Goal: Register for event/course

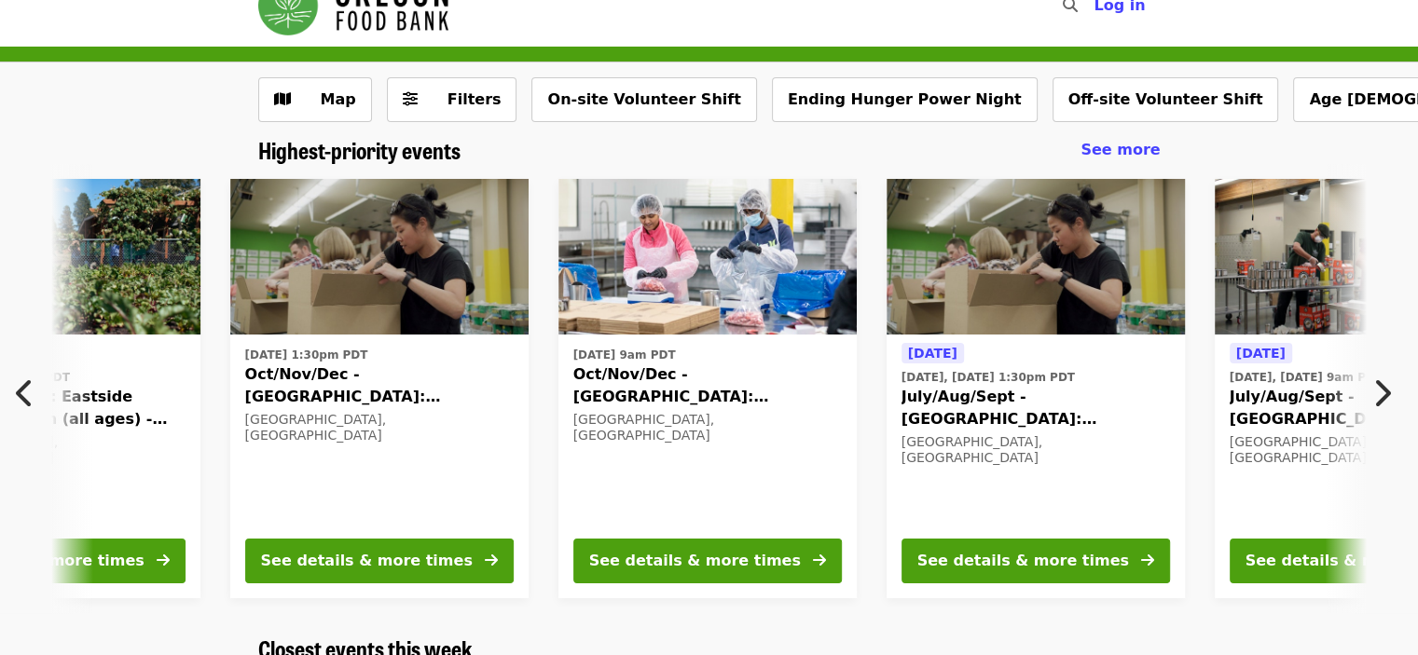
scroll to position [0, 347]
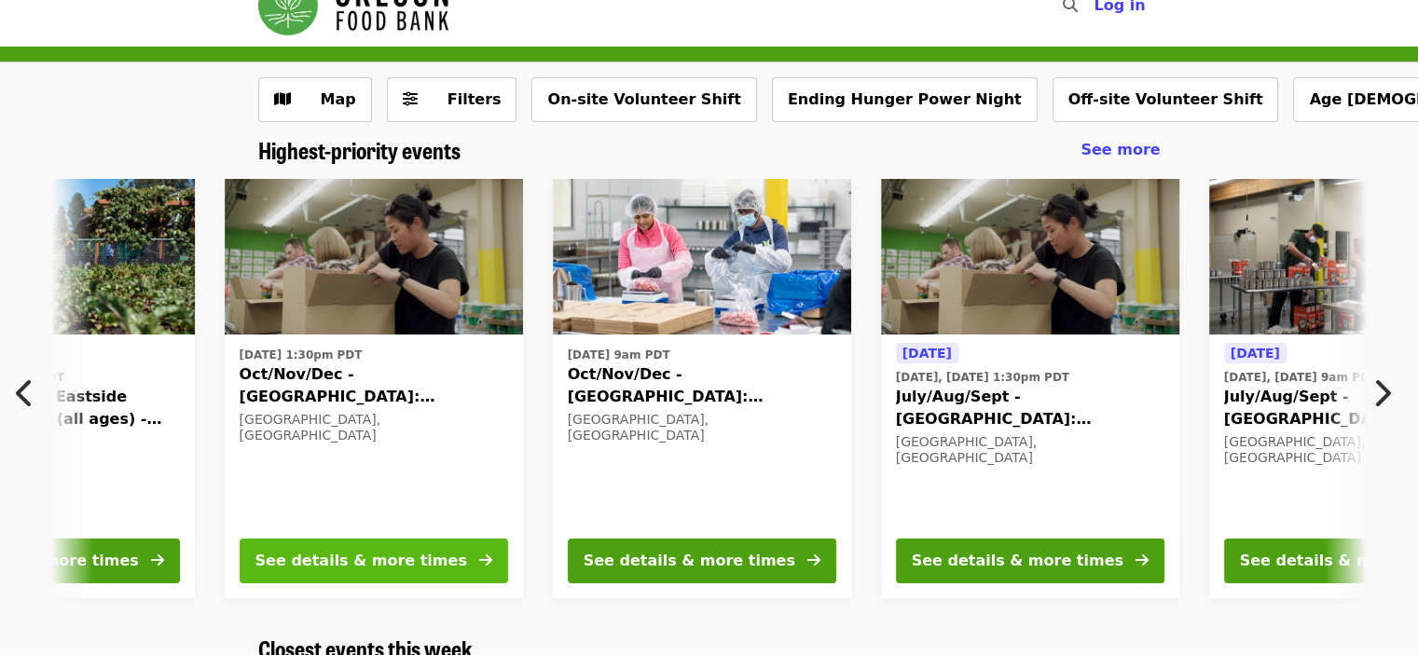
click at [443, 558] on button "See details & more times" at bounding box center [374, 561] width 269 height 45
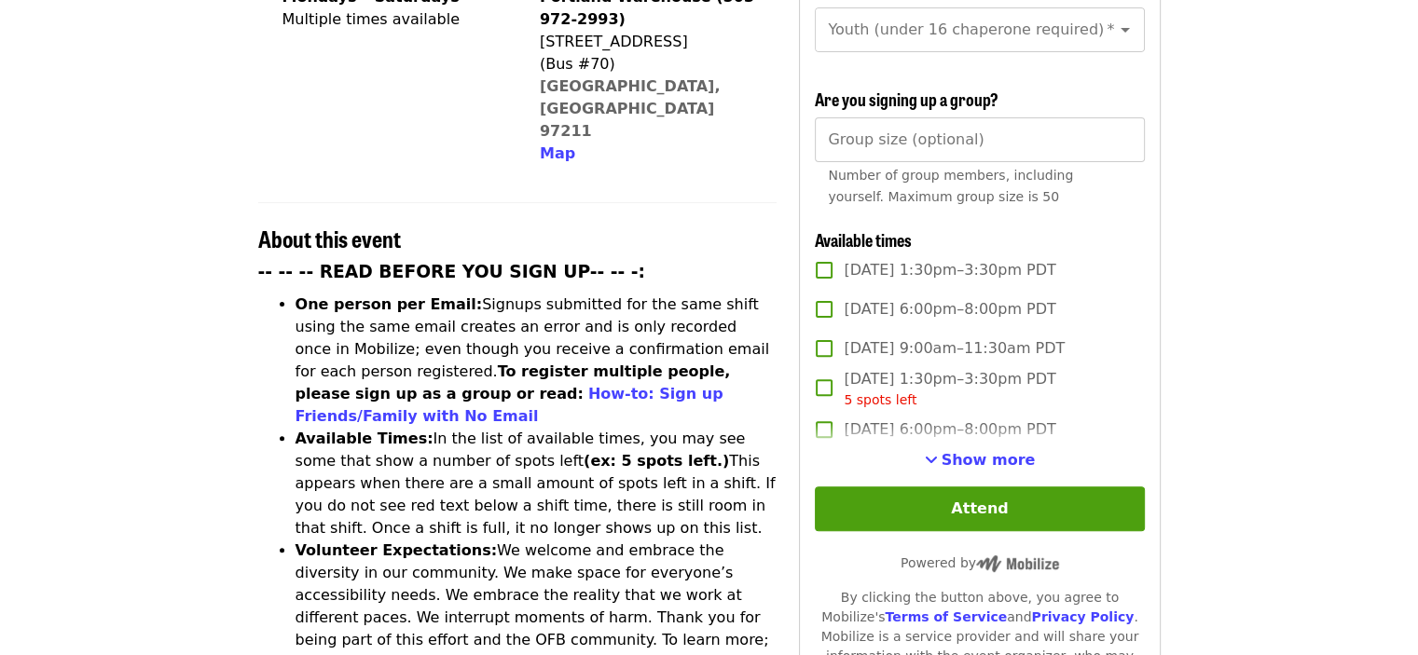
scroll to position [539, 0]
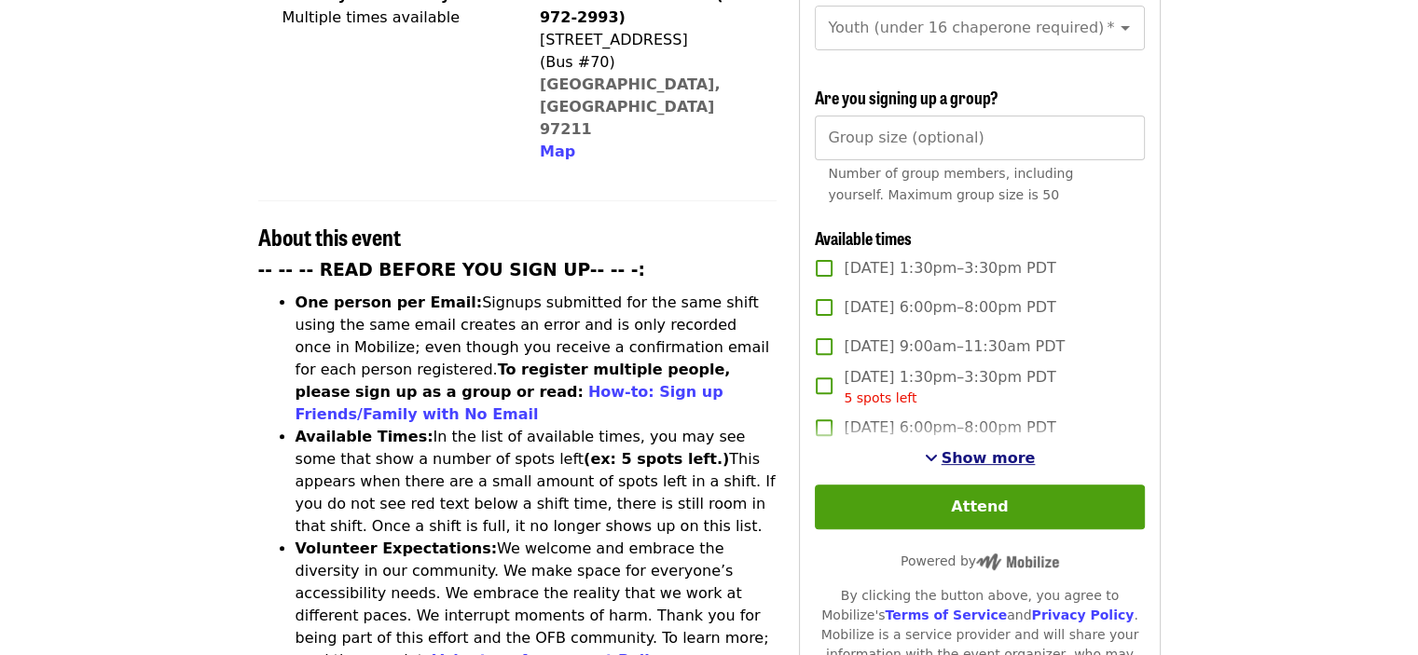
click at [938, 457] on span "See more timeslots" at bounding box center [931, 457] width 13 height 15
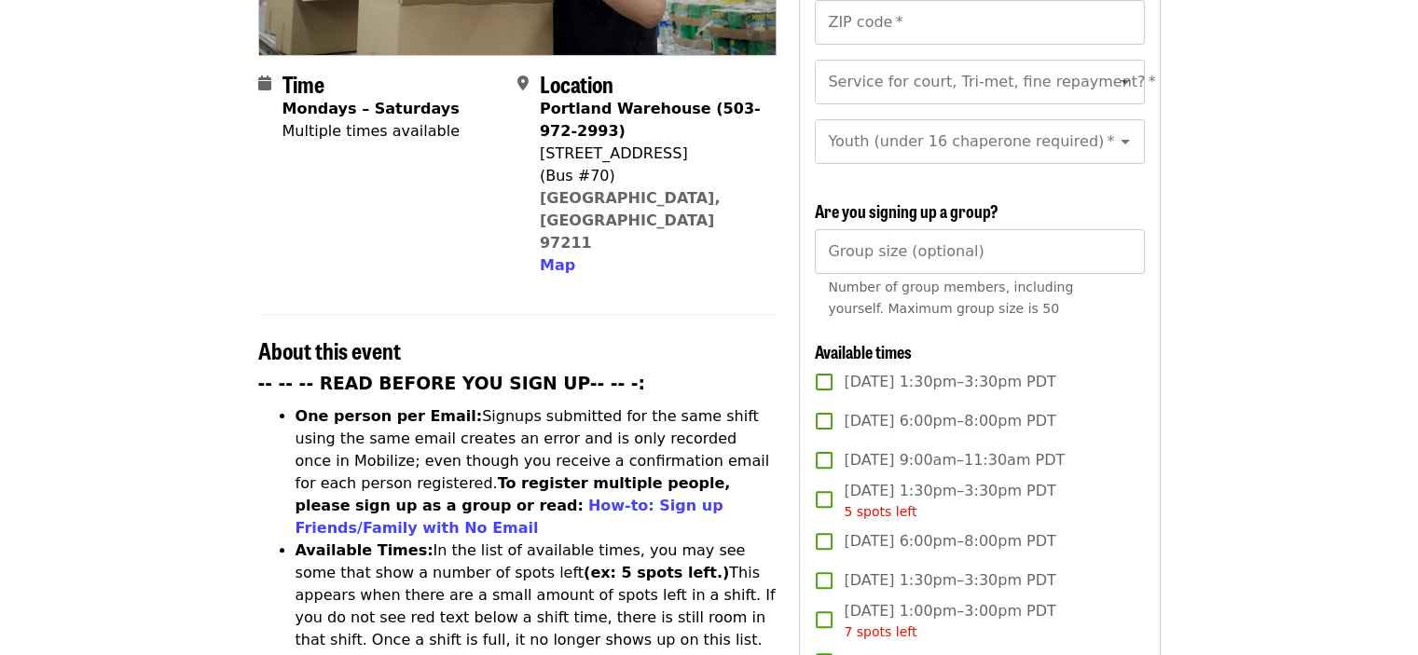
scroll to position [308, 0]
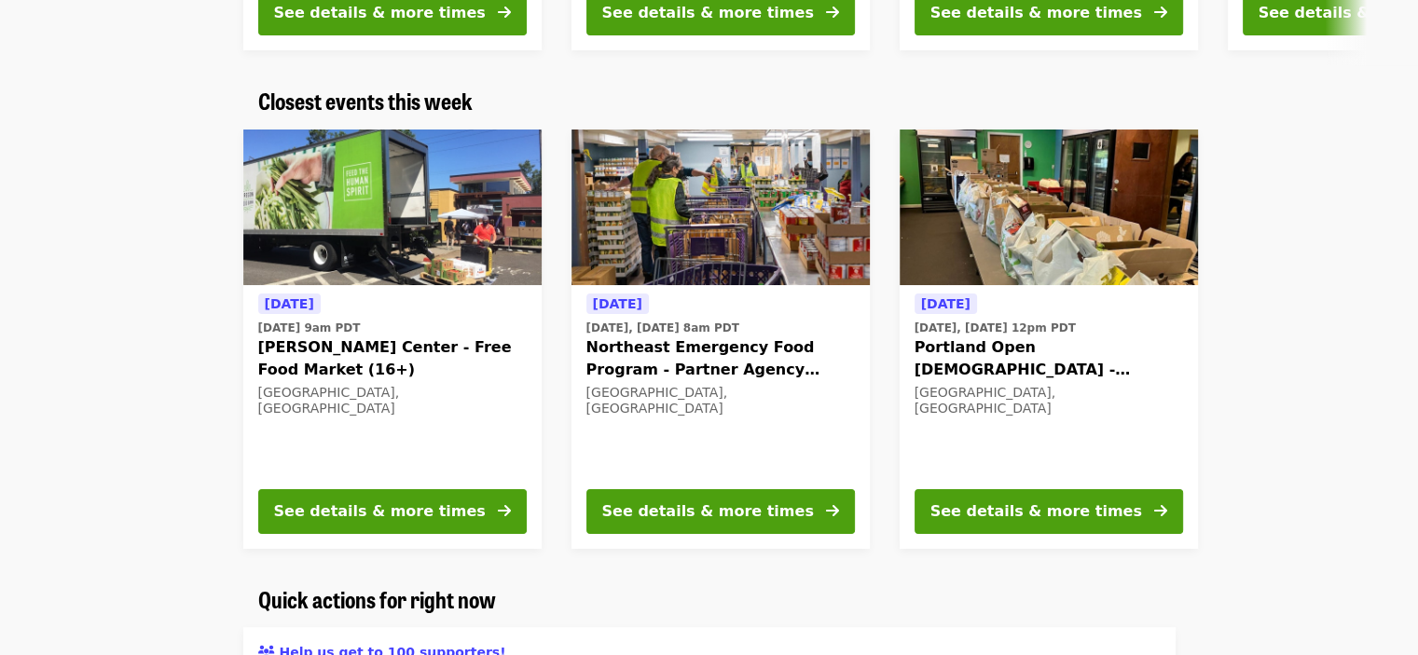
scroll to position [586, 0]
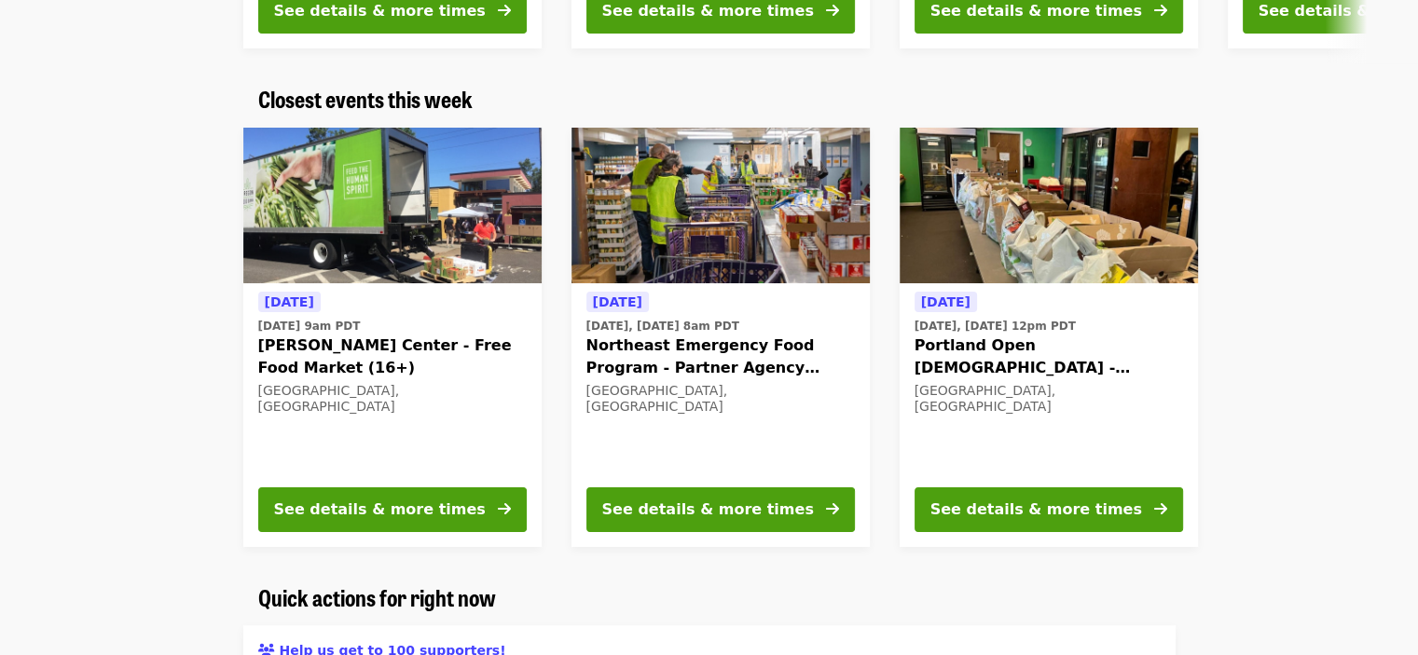
click at [1010, 365] on span "Portland Open Bible - Partner Agency Support (16+)" at bounding box center [1049, 357] width 269 height 45
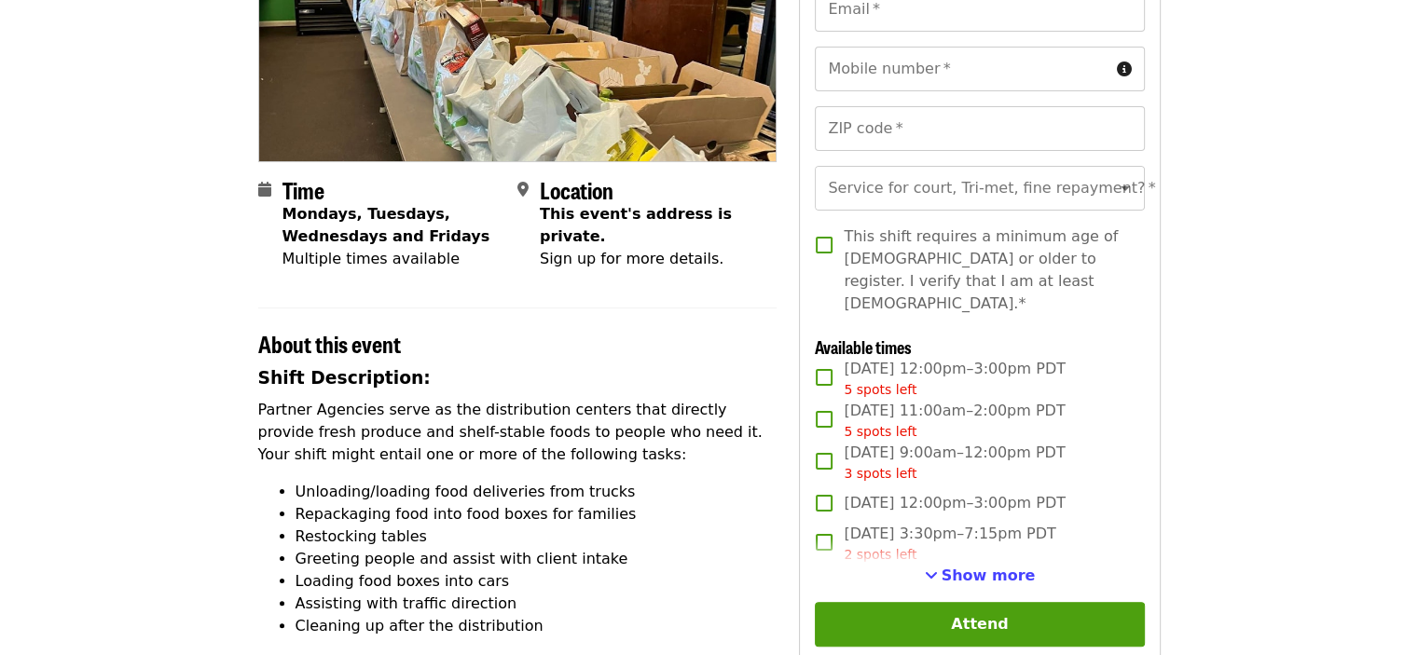
scroll to position [287, 0]
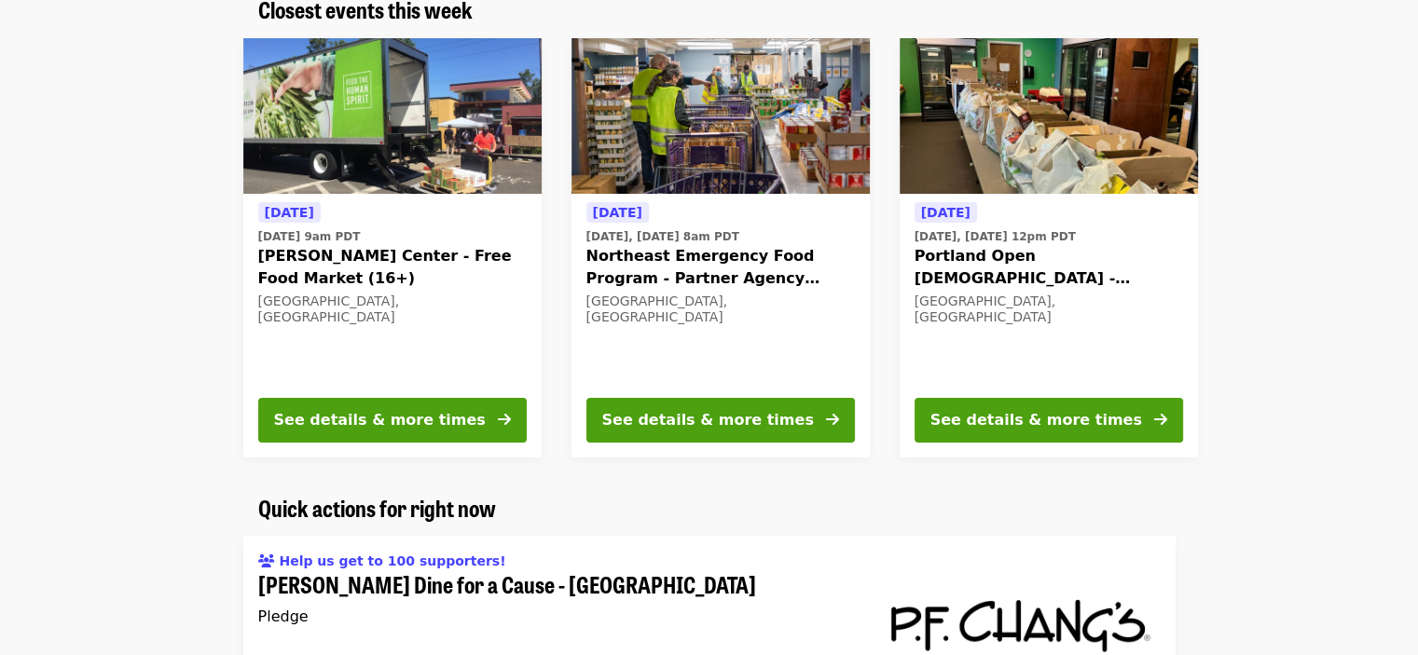
scroll to position [674, 0]
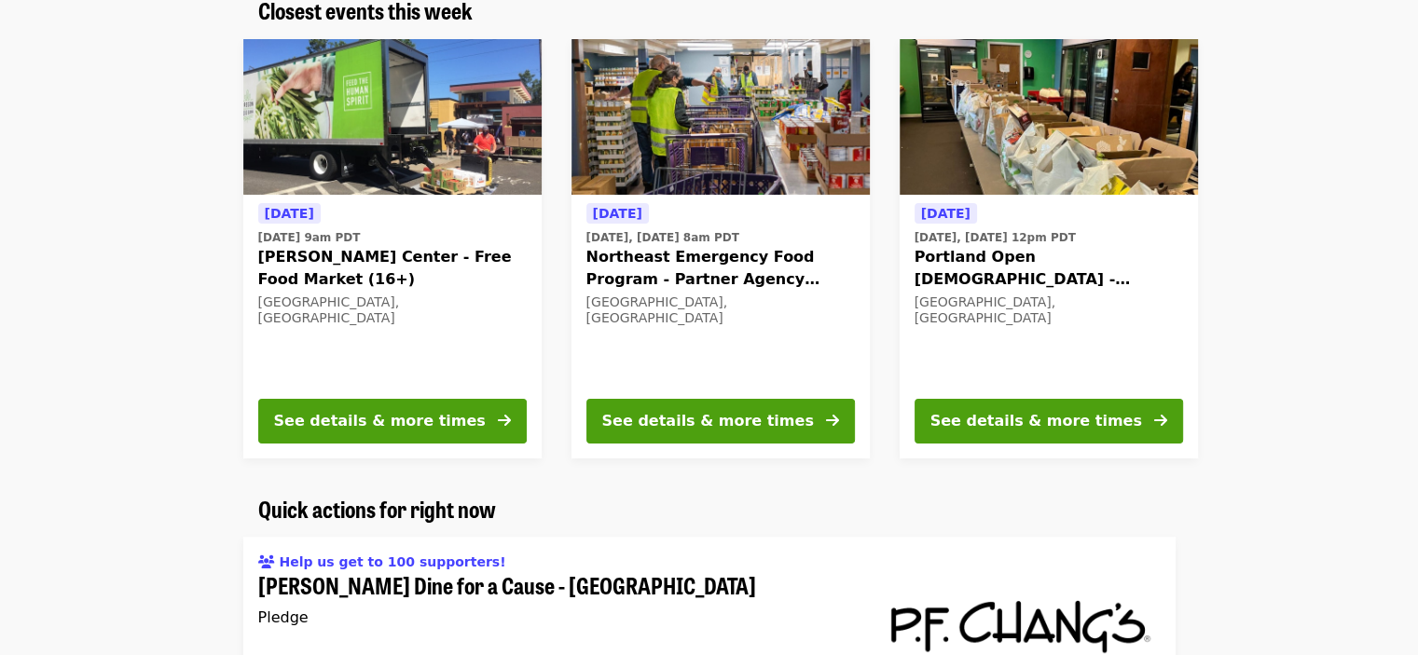
click at [477, 288] on div "Tomorrow Wed, Sep 3 @ 9am PDT Ortiz Center - Free Food Market (16+) Portland, OR" at bounding box center [392, 292] width 269 height 181
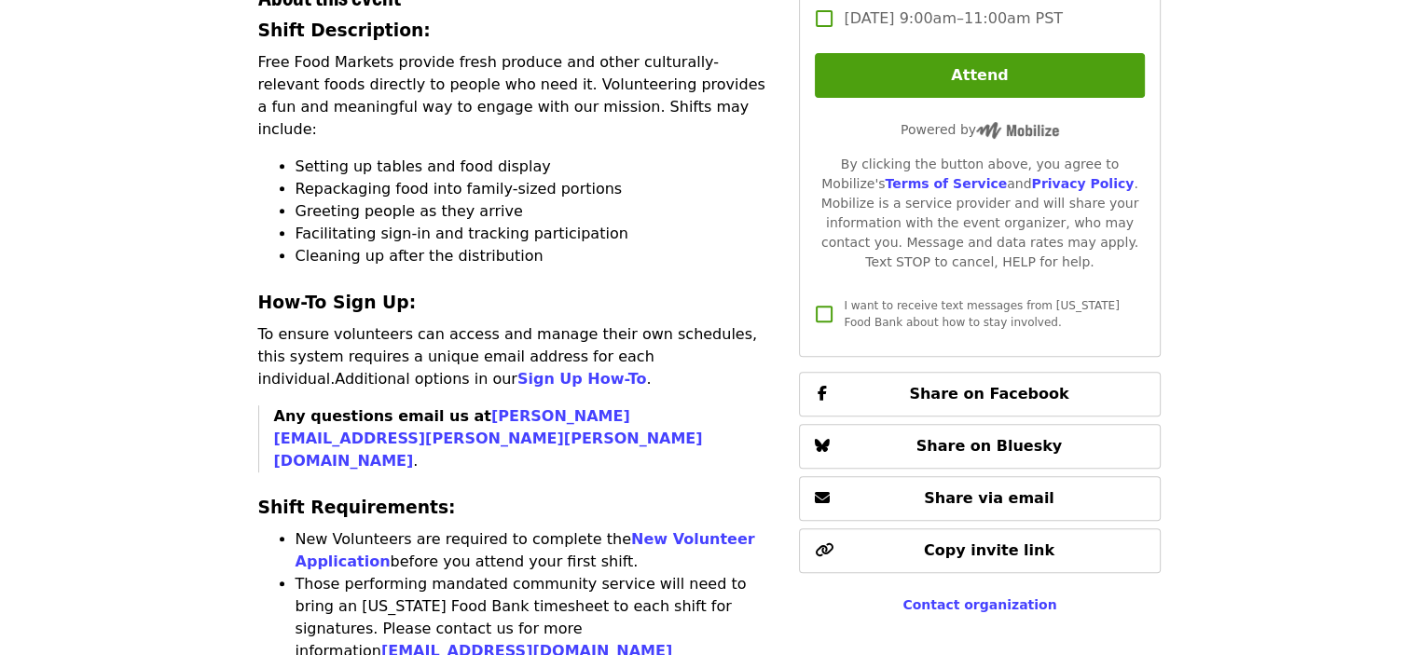
scroll to position [751, 0]
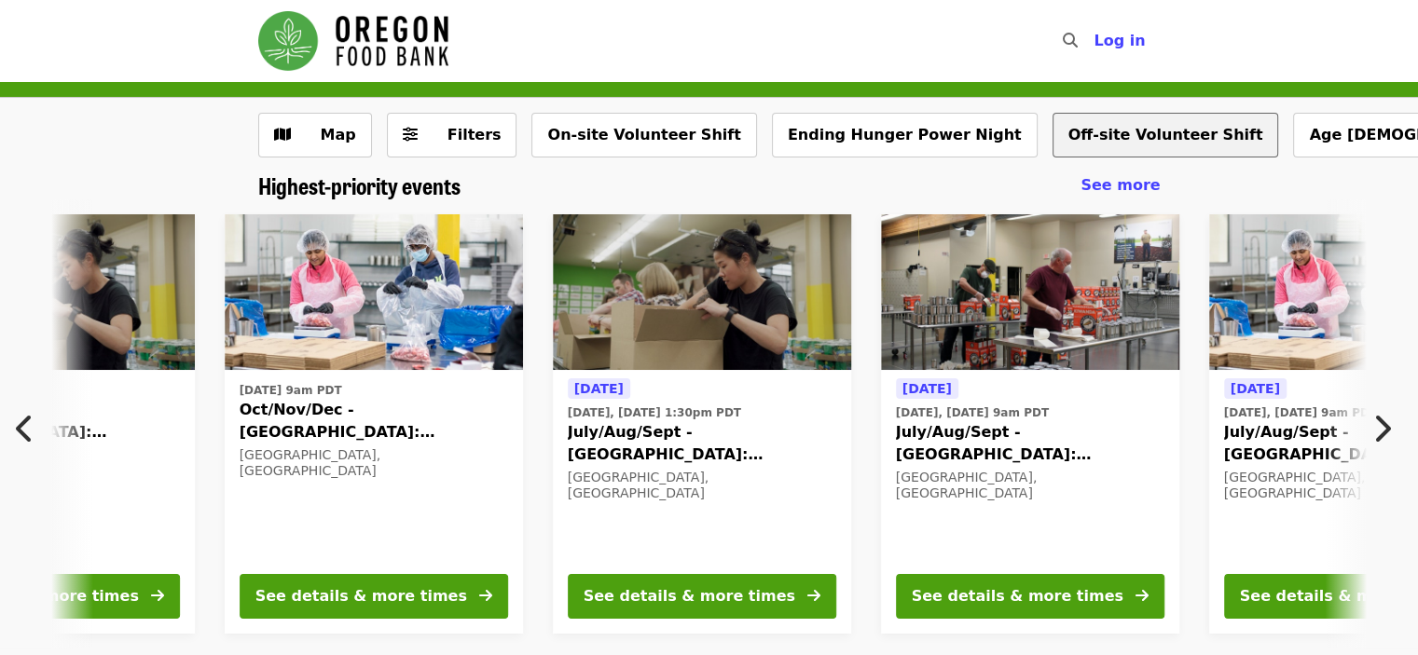
click at [1112, 139] on button "Off-site Volunteer Shift" at bounding box center [1166, 135] width 227 height 45
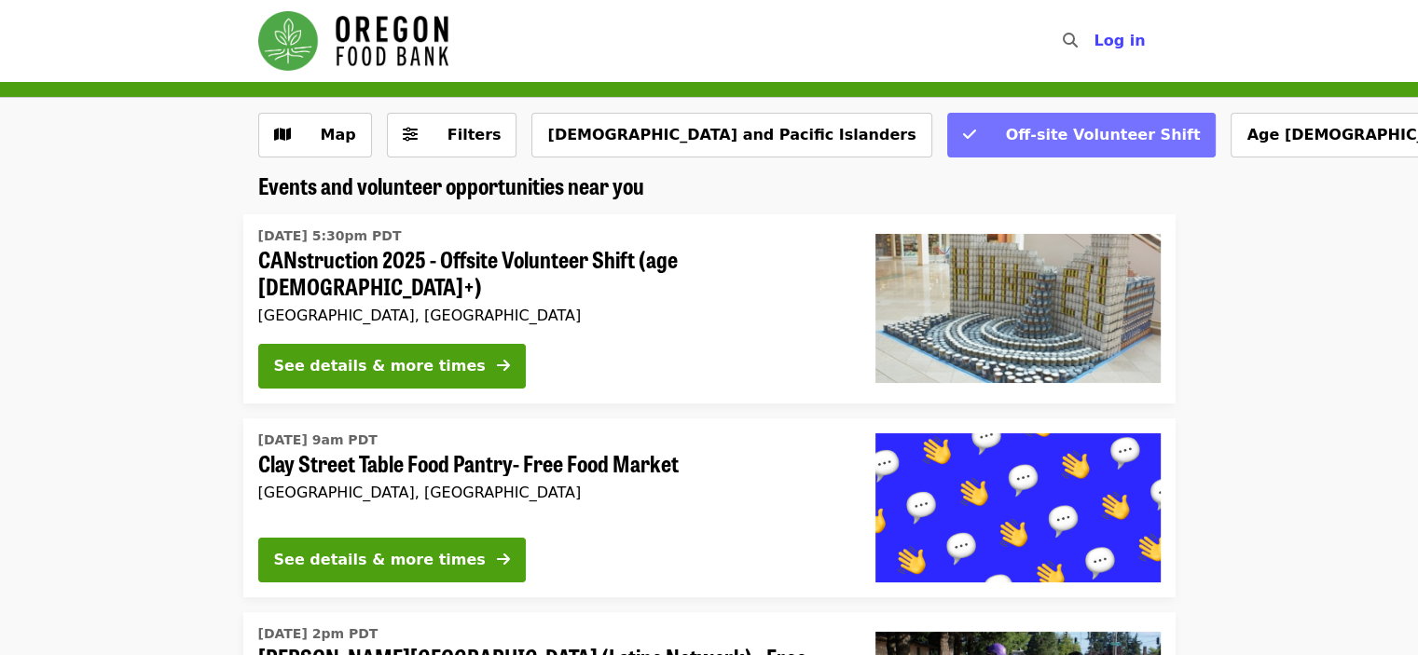
click at [987, 127] on span "Off-site Volunteer Shift" at bounding box center [1094, 135] width 214 height 22
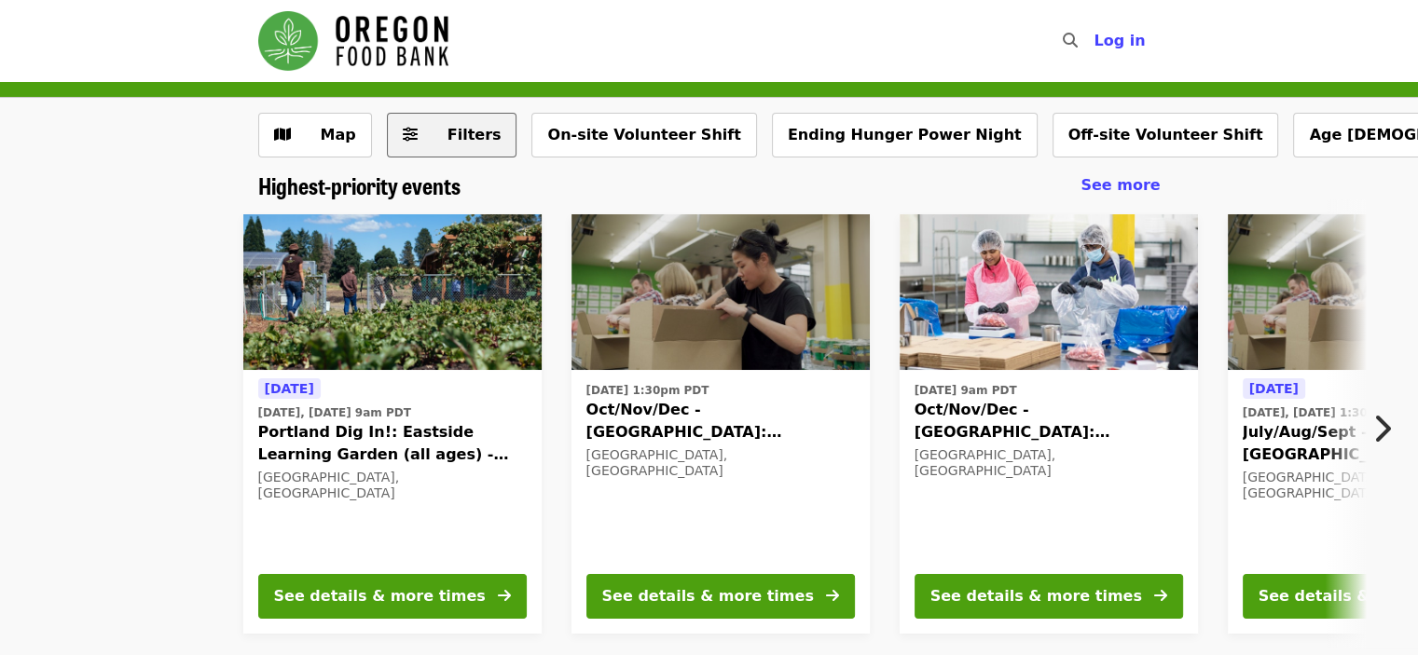
click at [418, 128] on button "Filters" at bounding box center [452, 135] width 131 height 45
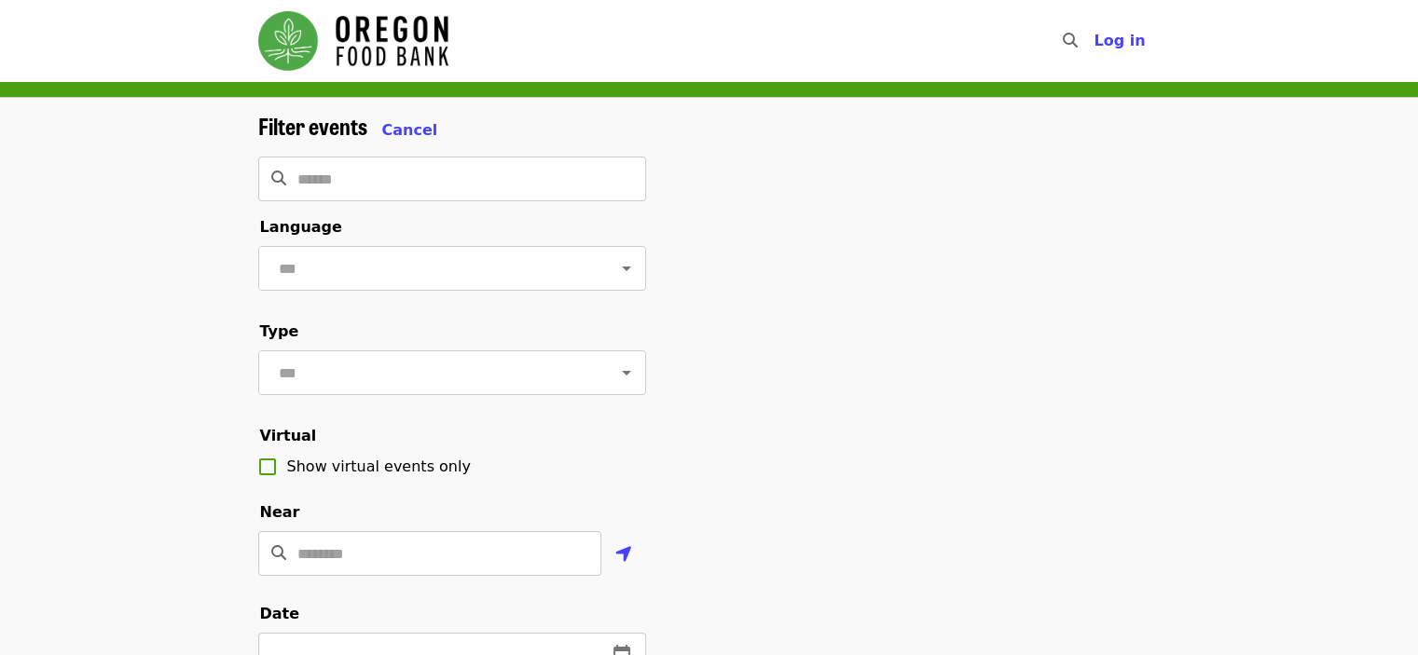
click at [317, 475] on span "Show virtual events only" at bounding box center [379, 467] width 184 height 18
click at [405, 121] on span "Cancel" at bounding box center [410, 130] width 56 height 18
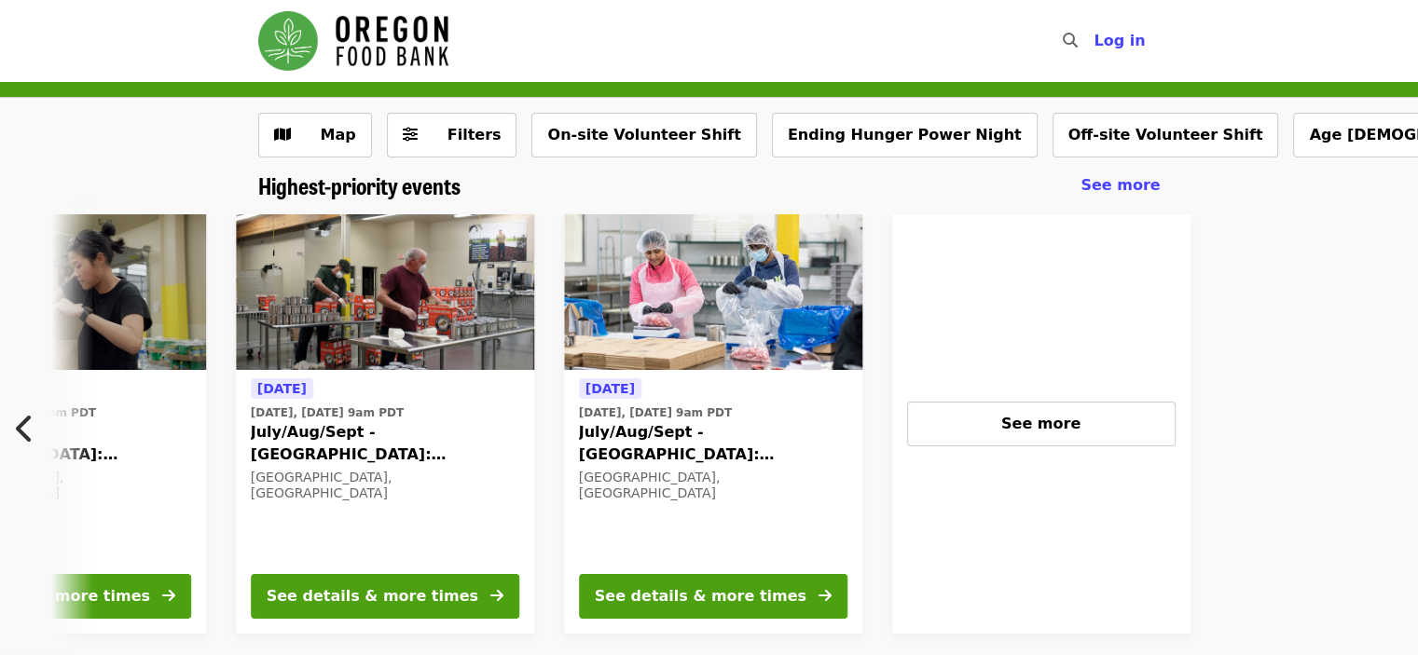
scroll to position [0, 1331]
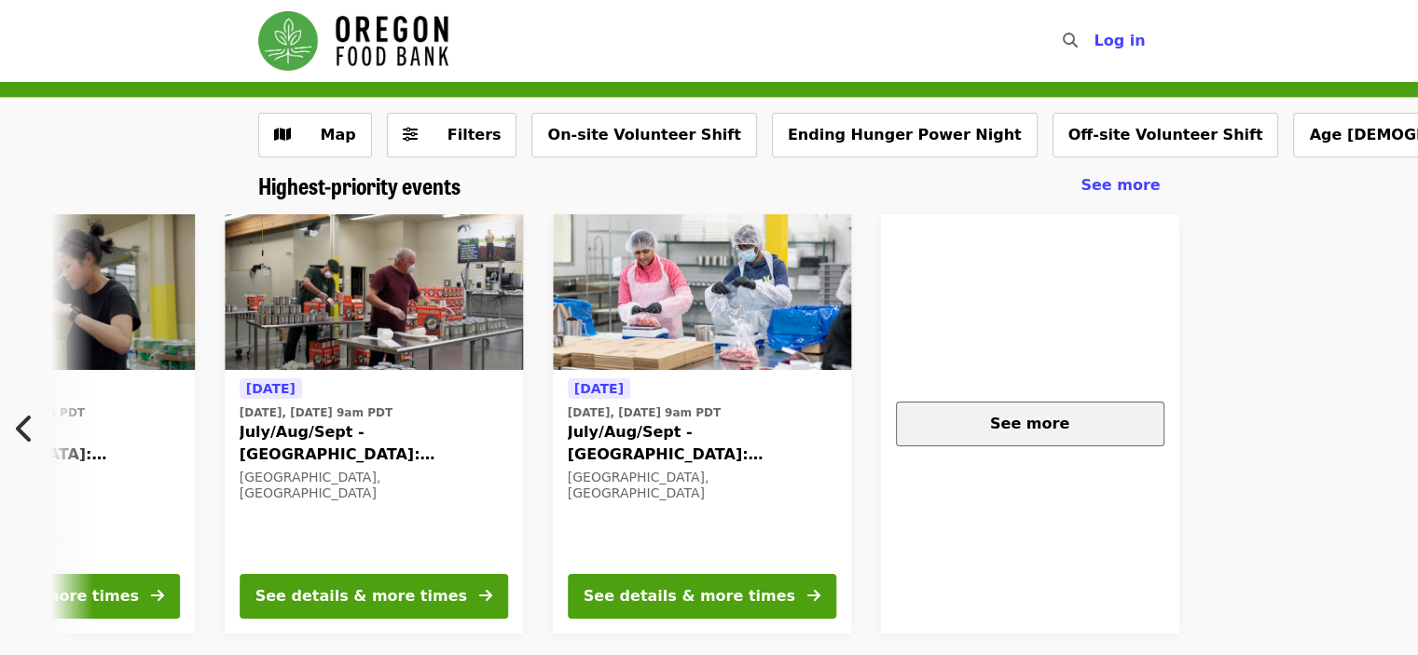
click at [1067, 434] on div "See more" at bounding box center [1030, 424] width 237 height 22
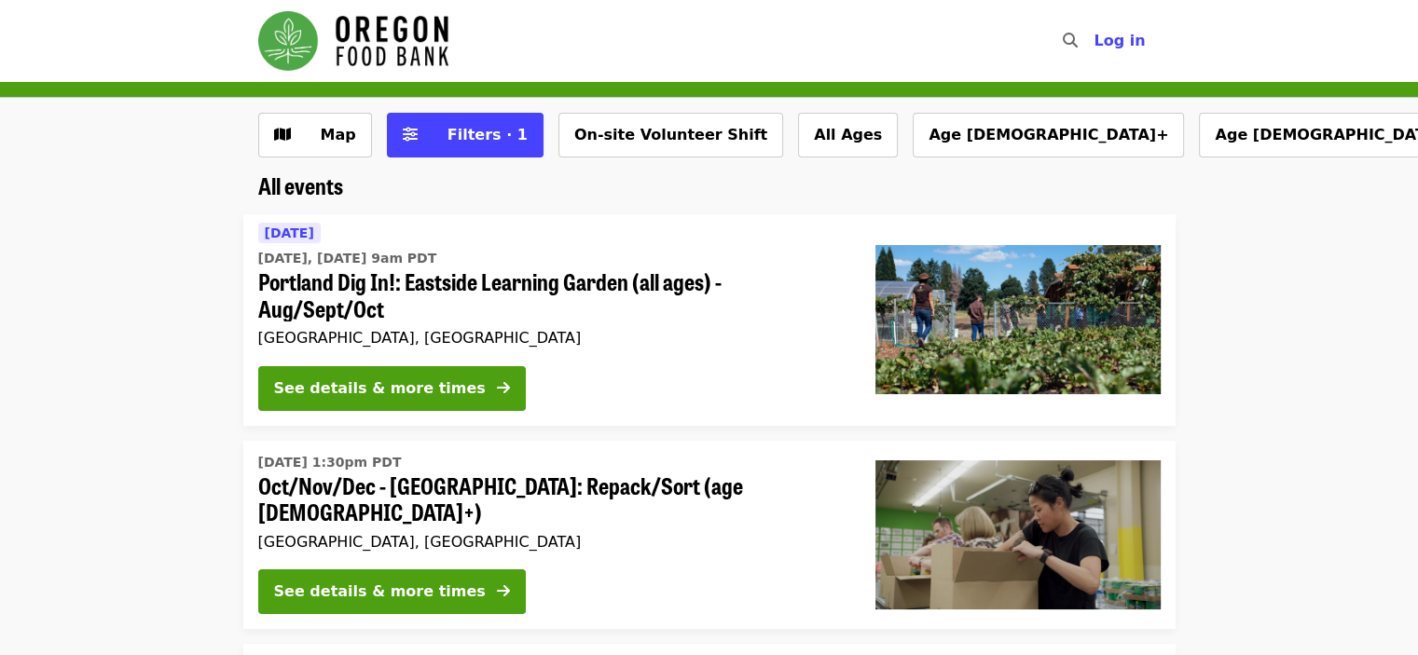
scroll to position [100, 0]
